Goal: Find contact information: Find contact information

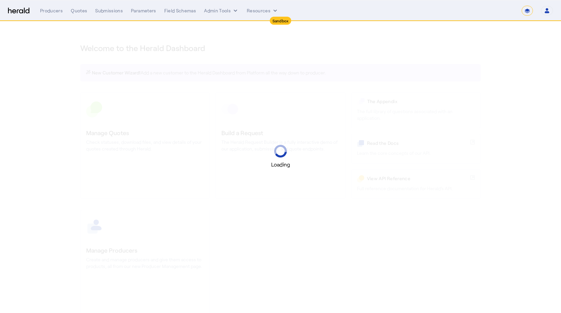
select select "*******"
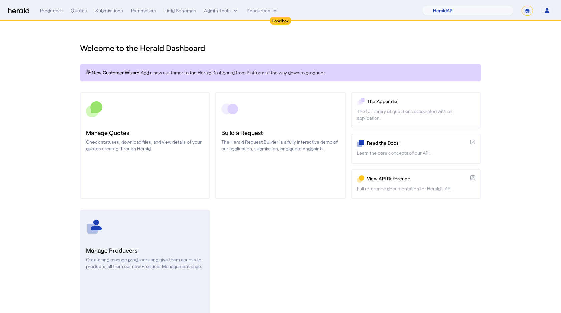
click at [149, 248] on h3 "Manage Producers" at bounding box center [145, 250] width 118 height 9
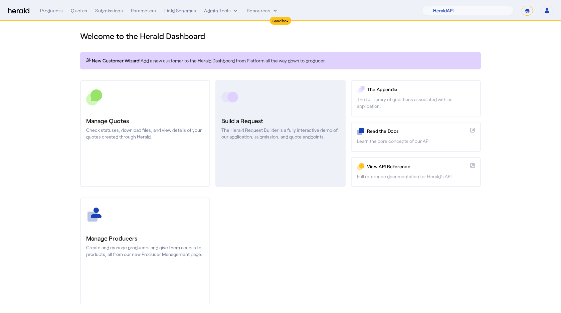
scroll to position [13, 0]
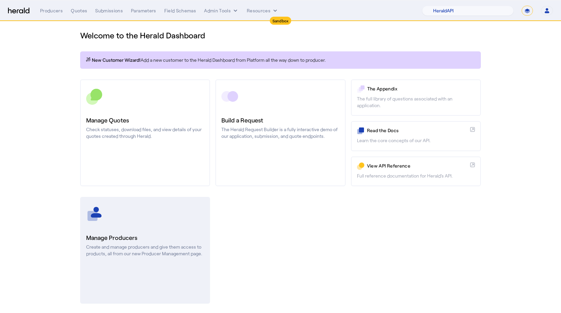
click at [173, 229] on link "Manage Producers Create and manage producers and give them access to products, …" at bounding box center [145, 250] width 130 height 107
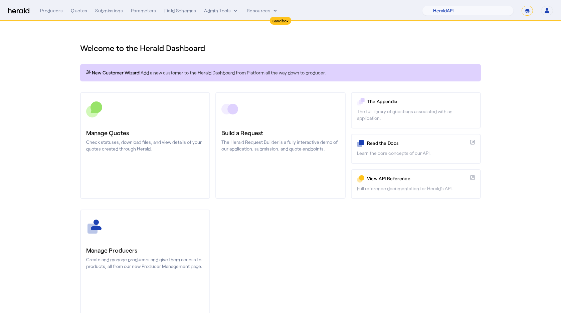
click at [485, 17] on nav "Sandbox Menu Producers Quotes Submissions Parameters Field Schemas Admin Tools …" at bounding box center [280, 10] width 561 height 21
click at [479, 14] on select "1Fort Acrisure Acturis Affinity Advisors Affinity Risk Agentero AmWins Anzen Ao…" at bounding box center [468, 11] width 92 height 10
click at [451, 12] on select "1Fort Acrisure Acturis Affinity Advisors Affinity Risk Agentero AmWins Anzen Ao…" at bounding box center [468, 11] width 92 height 10
click at [438, 6] on select "1Fort Acrisure Acturis Affinity Advisors Affinity Risk Agentero AmWins Anzen Ao…" at bounding box center [468, 11] width 92 height 10
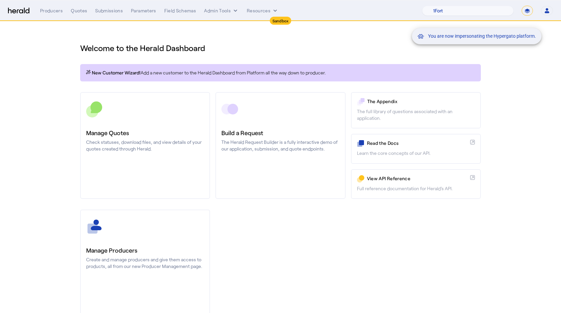
click at [549, 12] on mat-snack-bar-container "You are now impersonating the Hypergato platform." at bounding box center [493, 11] width 130 height 17
click at [546, 12] on mat-snack-bar-container "You are now impersonating the Hypergato platform." at bounding box center [493, 11] width 130 height 17
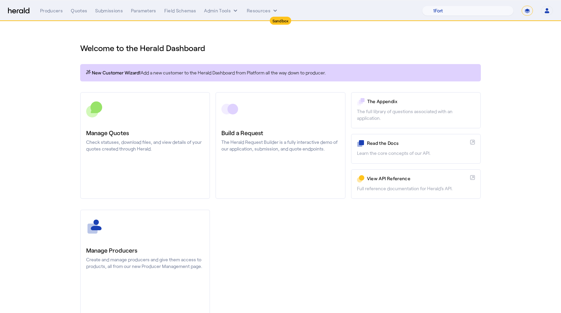
click at [548, 9] on icon "button" at bounding box center [547, 11] width 6 height 6
click at [532, 39] on div "Manage Team" at bounding box center [526, 44] width 53 height 16
click at [488, 11] on select "1Fort Acrisure Acturis Affinity Advisors Affinity Risk Agentero AmWins Anzen Ao…" at bounding box center [468, 11] width 92 height 10
select select "pfm_1vyo_affinityrisk"
click at [438, 6] on select "1Fort Acrisure Acturis Affinity Advisors Affinity Risk Agentero AmWins Anzen Ao…" at bounding box center [468, 11] width 92 height 10
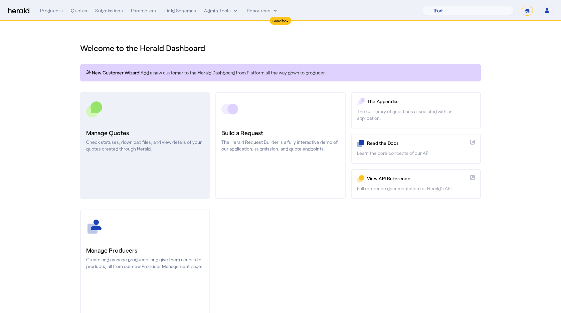
click at [143, 141] on p "Check statuses, download files, and view details of your quotes created through…" at bounding box center [145, 145] width 118 height 13
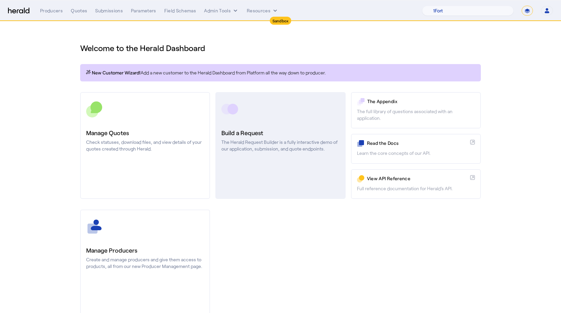
click at [239, 128] on link "Build a Request The Herald Request Builder is a fully interactive demo of our a…" at bounding box center [280, 145] width 130 height 107
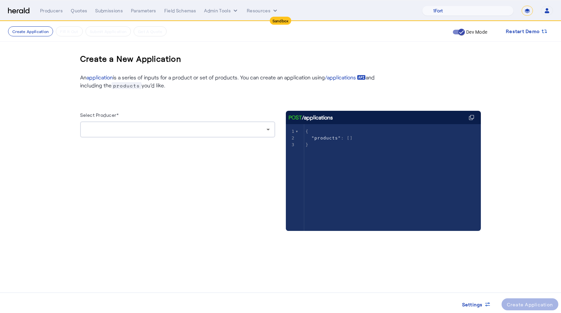
click at [229, 130] on div at bounding box center [175, 130] width 181 height 8
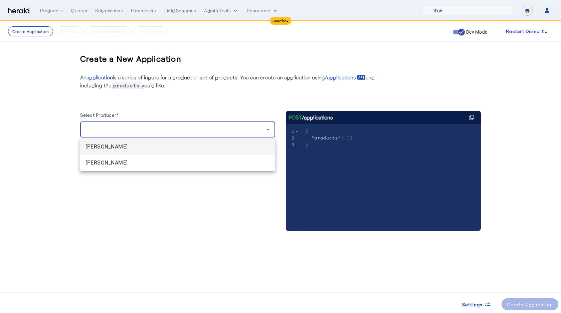
click at [227, 131] on div at bounding box center [280, 156] width 561 height 313
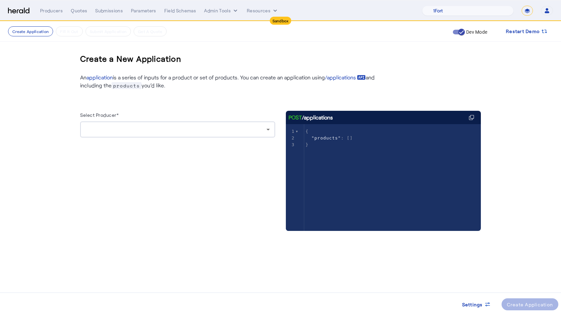
click at [227, 131] on div at bounding box center [175, 130] width 181 height 8
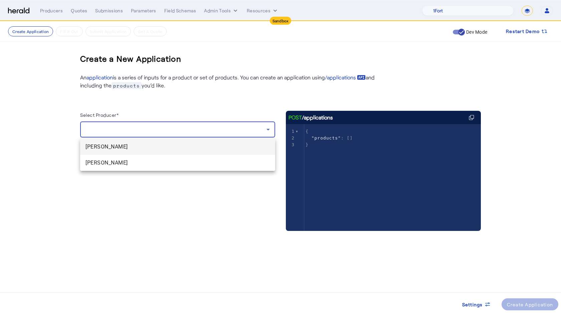
click at [227, 131] on div at bounding box center [280, 156] width 561 height 313
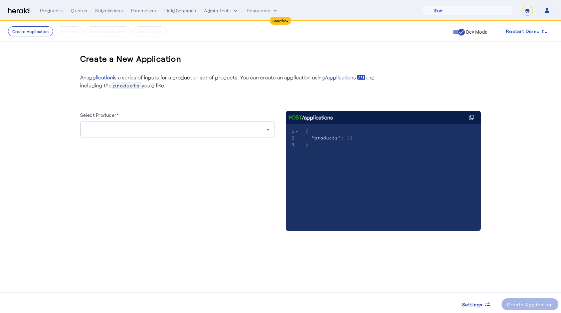
click at [227, 131] on div at bounding box center [175, 130] width 181 height 8
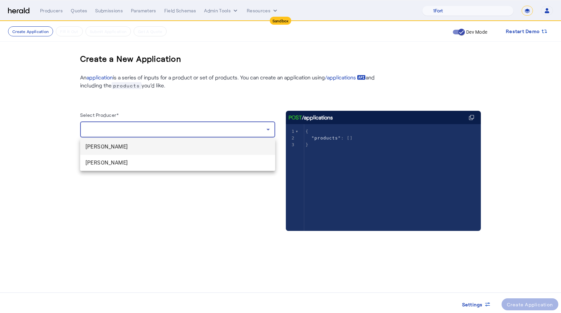
click at [227, 131] on div at bounding box center [280, 156] width 561 height 313
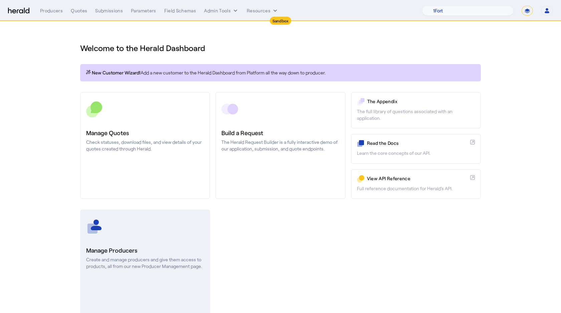
click at [123, 236] on link "Manage Producers Create and manage producers and give them access to products, …" at bounding box center [145, 263] width 130 height 107
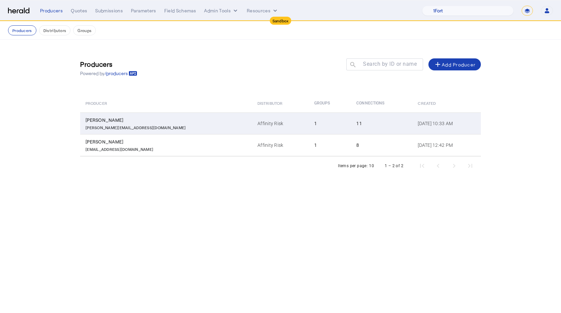
click at [121, 123] on div "[PERSON_NAME]" at bounding box center [167, 120] width 164 height 7
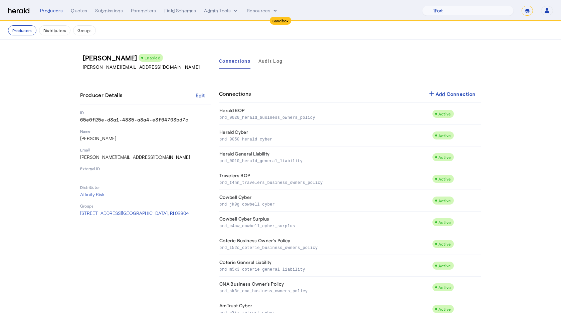
drag, startPoint x: 184, startPoint y: 209, endPoint x: 77, endPoint y: 210, distance: 107.5
click at [77, 210] on div "[PERSON_NAME] Enabled [PERSON_NAME][EMAIL_ADDRESS][DOMAIN_NAME] Producer Detail…" at bounding box center [280, 198] width 427 height 316
drag, startPoint x: 78, startPoint y: 214, endPoint x: 171, endPoint y: 217, distance: 92.2
click at [171, 217] on div "[PERSON_NAME] Enabled [PERSON_NAME][EMAIL_ADDRESS][DOMAIN_NAME] Producer Detail…" at bounding box center [280, 198] width 427 height 316
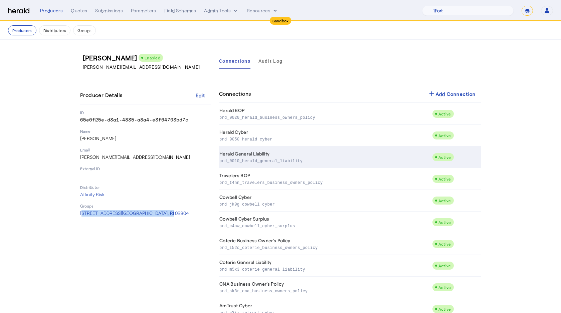
copy span "[STREET_ADDRESS]"
